Goal: Browse casually

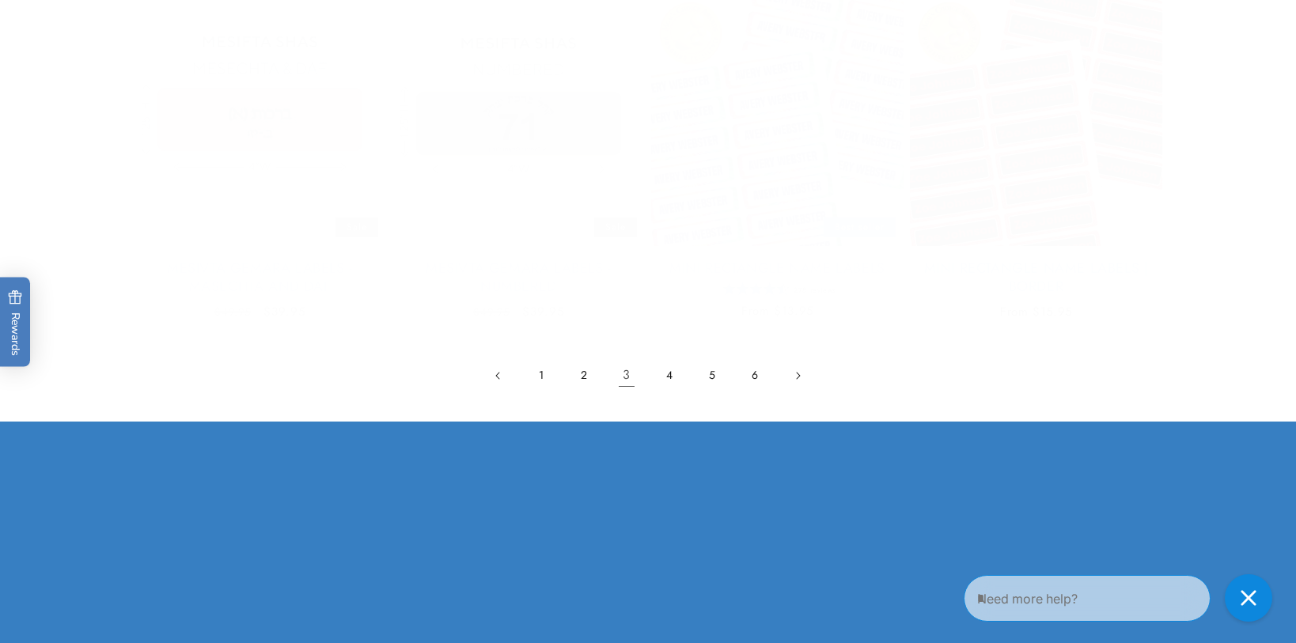
scroll to position [3546, 0]
